Goal: Check status

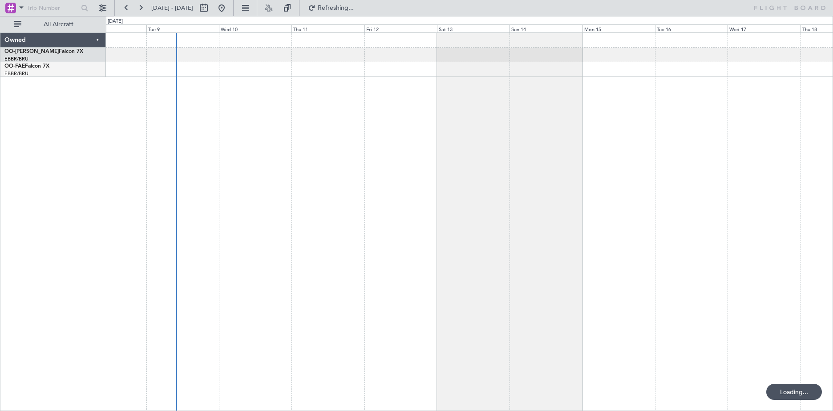
click at [395, 149] on div at bounding box center [469, 221] width 727 height 379
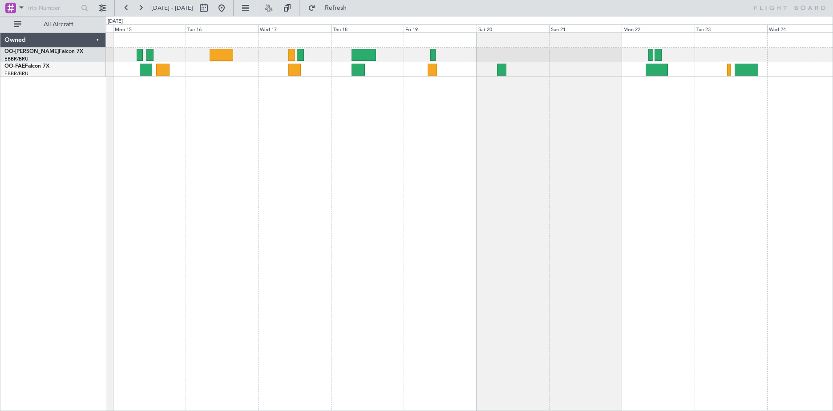
click at [150, 236] on div at bounding box center [469, 221] width 727 height 379
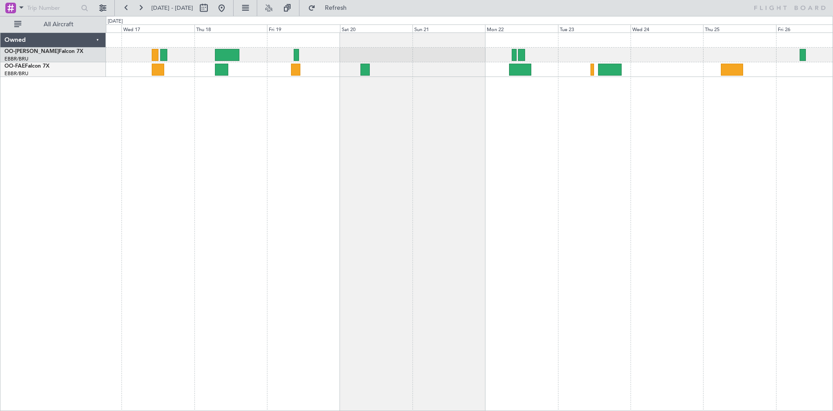
click at [206, 230] on div at bounding box center [469, 221] width 727 height 379
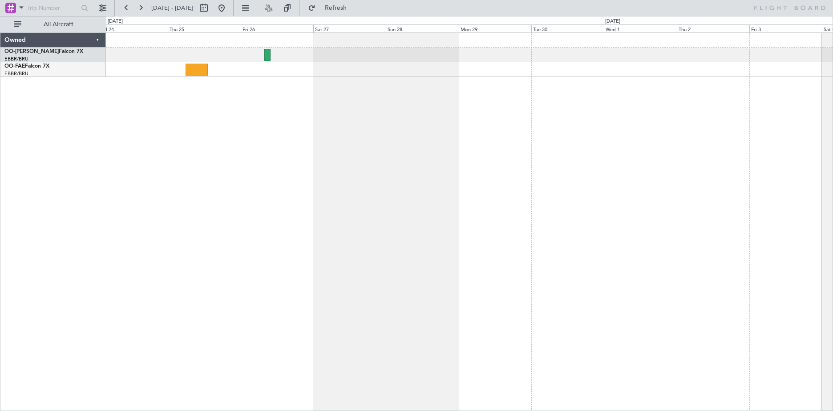
click at [265, 225] on div at bounding box center [469, 221] width 727 height 379
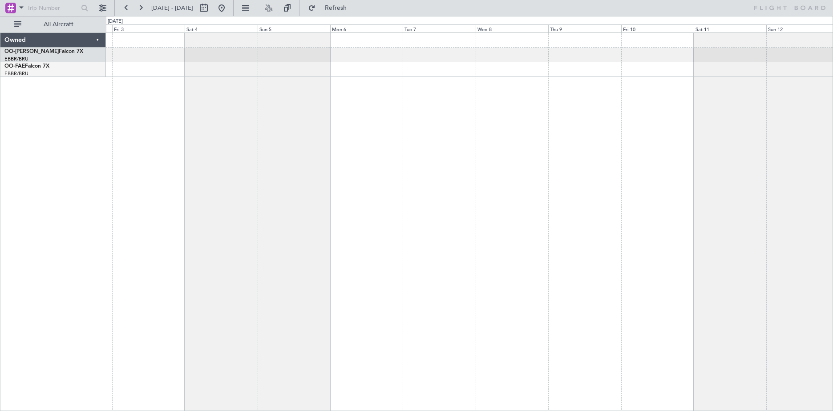
click at [191, 236] on div at bounding box center [469, 221] width 727 height 379
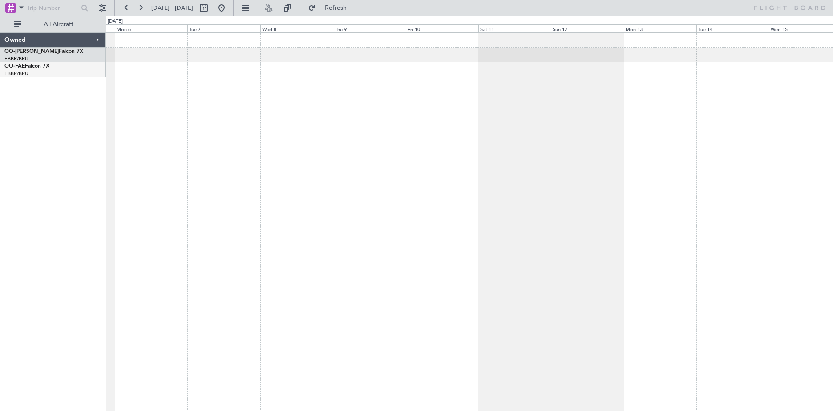
click at [388, 215] on div at bounding box center [469, 221] width 727 height 379
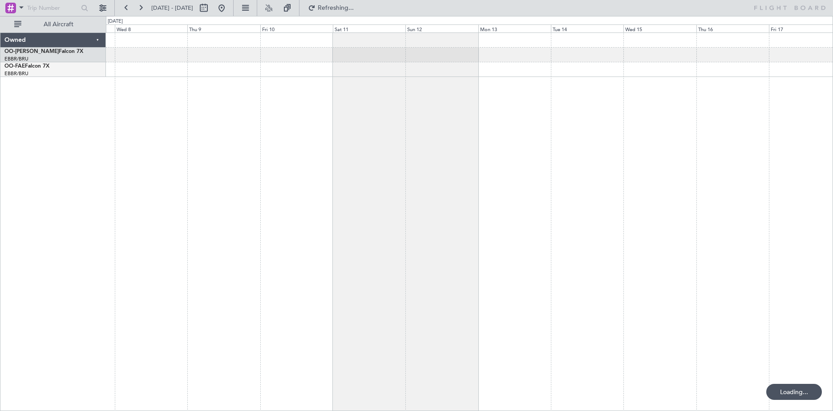
click at [642, 190] on div at bounding box center [469, 221] width 727 height 379
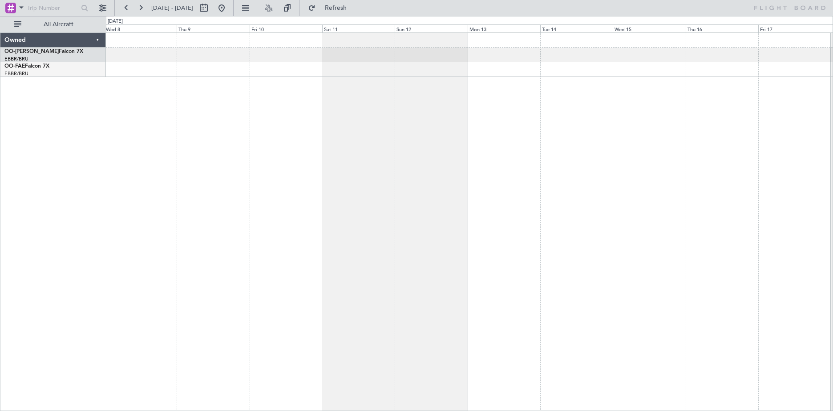
click at [419, 221] on div at bounding box center [469, 221] width 727 height 379
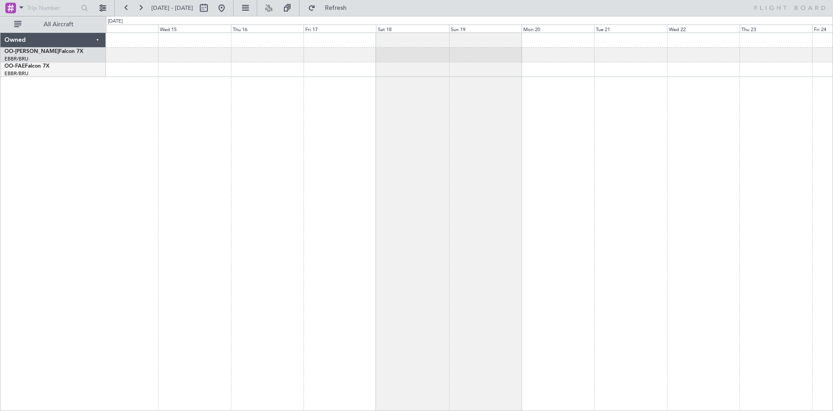
click at [506, 222] on div at bounding box center [469, 221] width 727 height 379
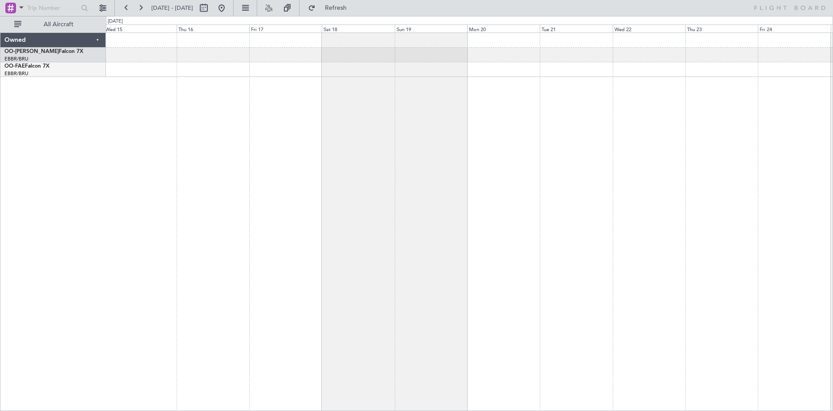
click at [512, 210] on div "Planned Maint Kortrijk-[GEOGRAPHIC_DATA]" at bounding box center [469, 221] width 727 height 379
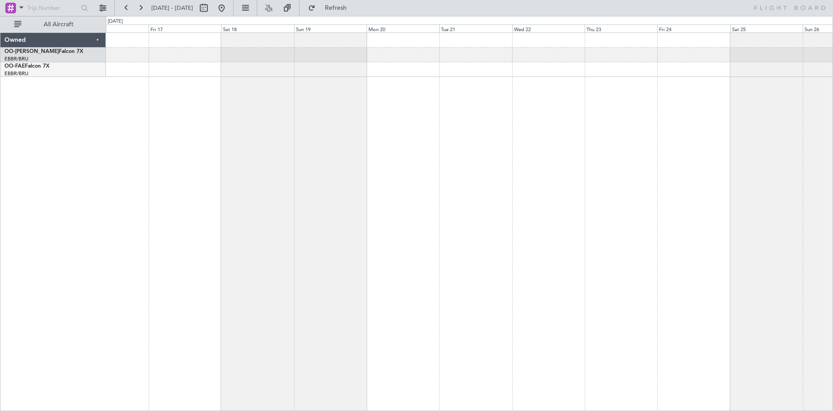
click at [547, 214] on div "Planned Maint Kortrijk-[GEOGRAPHIC_DATA]" at bounding box center [469, 221] width 727 height 379
